Goal: Navigation & Orientation: Find specific page/section

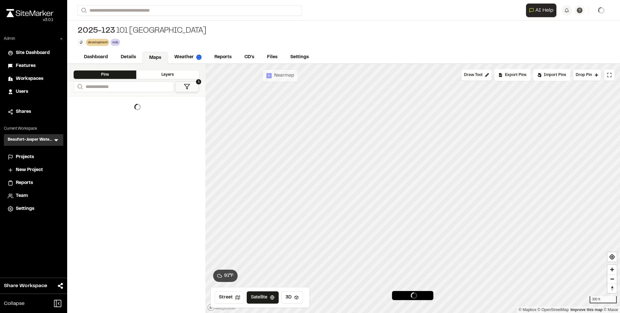
click at [125, 172] on div at bounding box center [136, 204] width 138 height 217
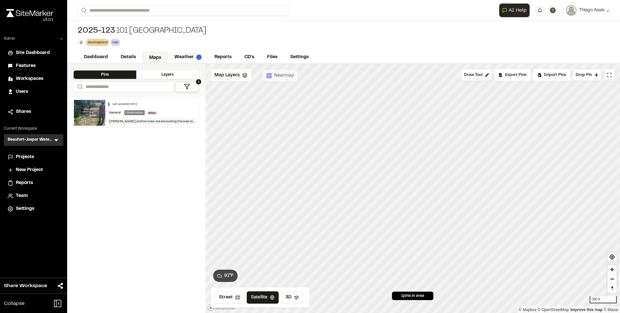
click at [239, 77] on span "Map Layers" at bounding box center [227, 75] width 25 height 7
click at [234, 77] on span "Map Layers" at bounding box center [227, 75] width 25 height 7
click at [232, 74] on span "Map Layers" at bounding box center [227, 75] width 25 height 7
click at [225, 118] on icon at bounding box center [222, 118] width 5 height 5
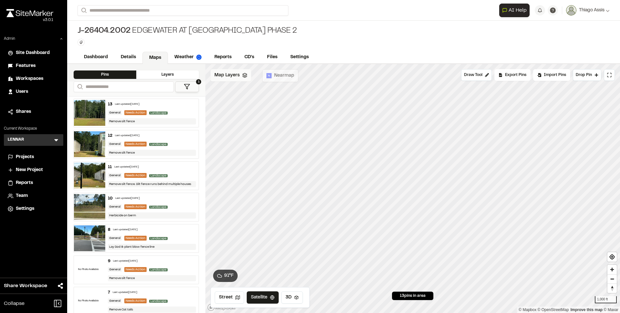
click at [225, 78] on span "Map Layers" at bounding box center [227, 75] width 25 height 7
